Goal: Information Seeking & Learning: Learn about a topic

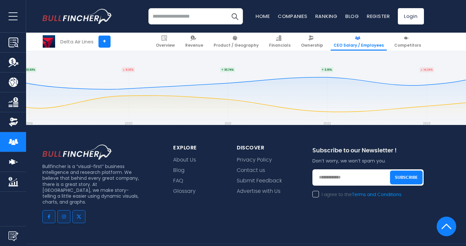
scroll to position [1210, 0]
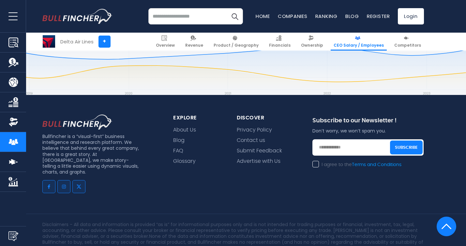
click at [17, 102] on img "Company Financials" at bounding box center [13, 102] width 10 height 10
click at [15, 82] on img "Company Product/Geography" at bounding box center [13, 82] width 10 height 10
click at [16, 83] on img "Company Product/Geography" at bounding box center [13, 82] width 10 height 10
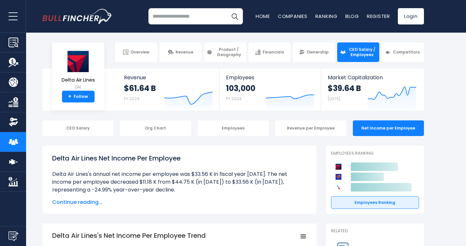
scroll to position [0, 0]
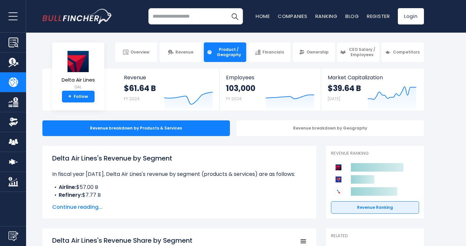
click at [13, 44] on img "Company Overview" at bounding box center [13, 42] width 10 height 10
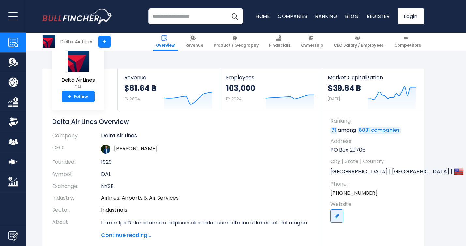
scroll to position [76, 0]
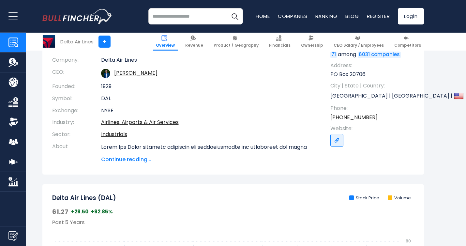
click at [14, 18] on button "open menu" at bounding box center [13, 16] width 26 height 32
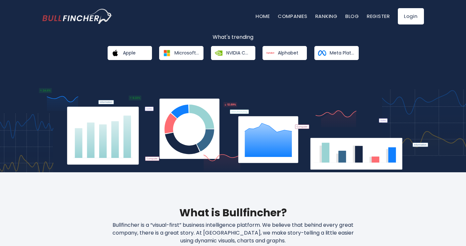
scroll to position [158, 0]
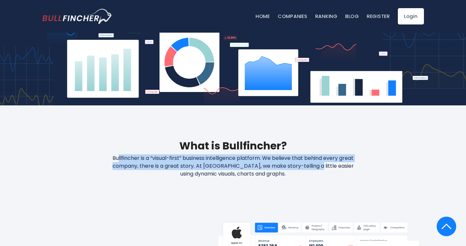
drag, startPoint x: 133, startPoint y: 157, endPoint x: 282, endPoint y: 169, distance: 149.4
click at [282, 169] on p "Bullfincher is a “visual-first” business intelligence platform. We believe that…" at bounding box center [233, 165] width 279 height 23
click at [282, 168] on p "Bullfincher is a “visual-first” business intelligence platform. We believe that…" at bounding box center [233, 165] width 279 height 23
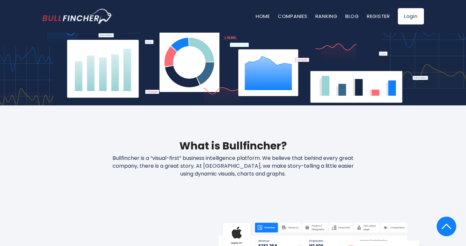
drag, startPoint x: 239, startPoint y: 167, endPoint x: 281, endPoint y: 176, distance: 42.5
click at [280, 177] on p "Bullfincher is a “visual-first” business intelligence platform. We believe that…" at bounding box center [233, 165] width 279 height 23
click at [281, 176] on p "Bullfincher is a “visual-first” business intelligence platform. We believe that…" at bounding box center [233, 165] width 279 height 23
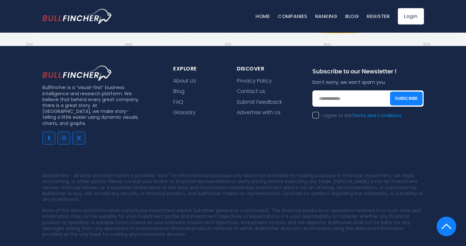
scroll to position [1468, 0]
